Goal: Task Accomplishment & Management: Use online tool/utility

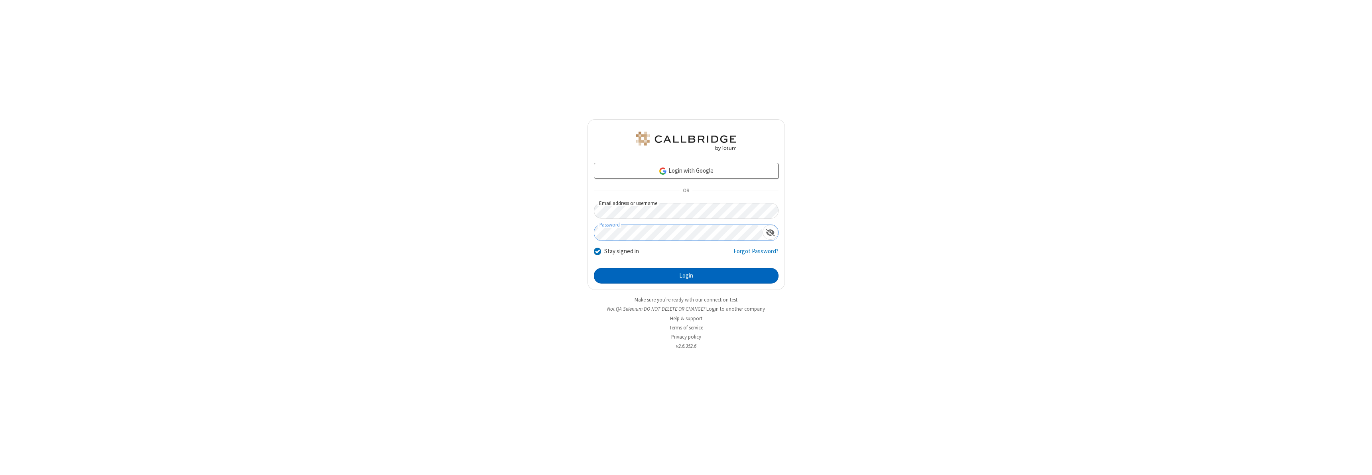
click at [686, 276] on button "Login" at bounding box center [686, 276] width 185 height 16
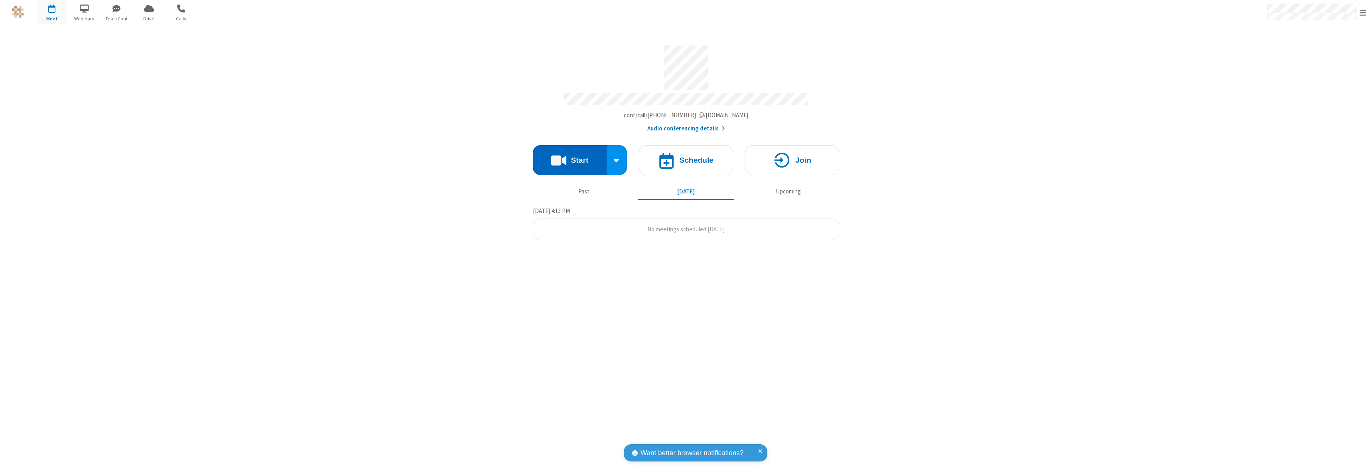
click at [570, 156] on button "Start" at bounding box center [570, 160] width 74 height 30
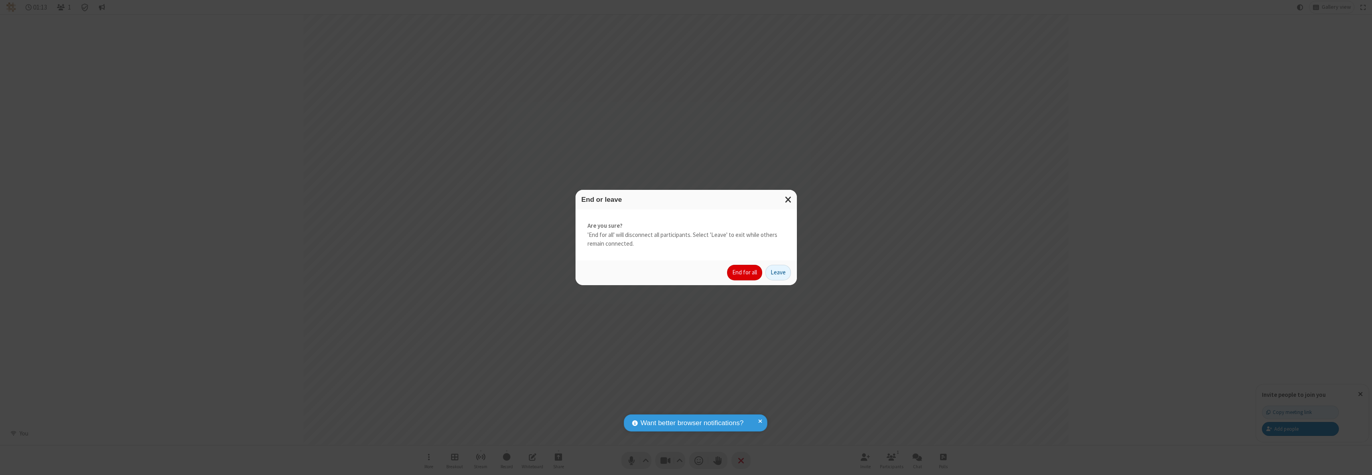
click at [745, 272] on button "End for all" at bounding box center [744, 273] width 35 height 16
